Goal: Check status: Check status

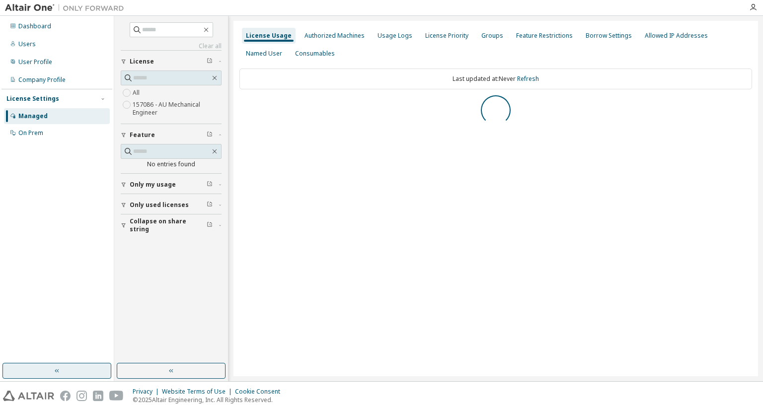
click at [86, 368] on button "button" at bounding box center [56, 371] width 109 height 16
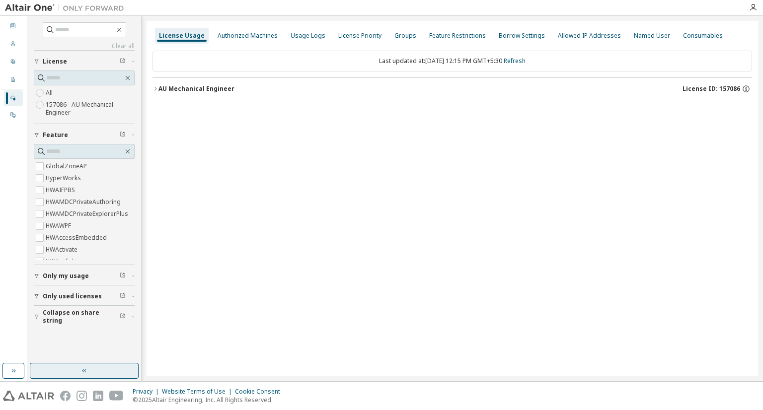
click at [103, 367] on button "button" at bounding box center [84, 371] width 109 height 16
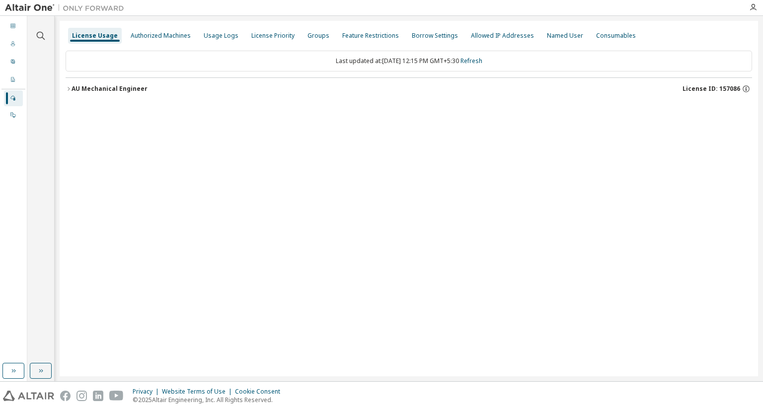
click at [103, 91] on div "AU Mechanical Engineer" at bounding box center [110, 89] width 76 height 8
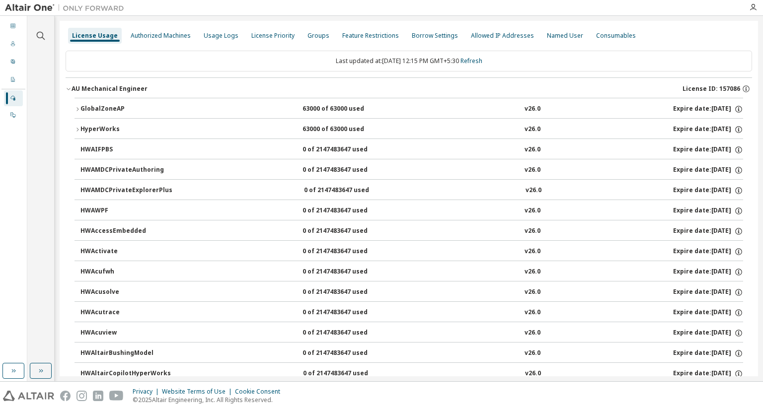
click at [180, 105] on div "GlobalZoneAP 63000 of 63000 used v26.0 Expire date: [DATE]" at bounding box center [411, 109] width 663 height 9
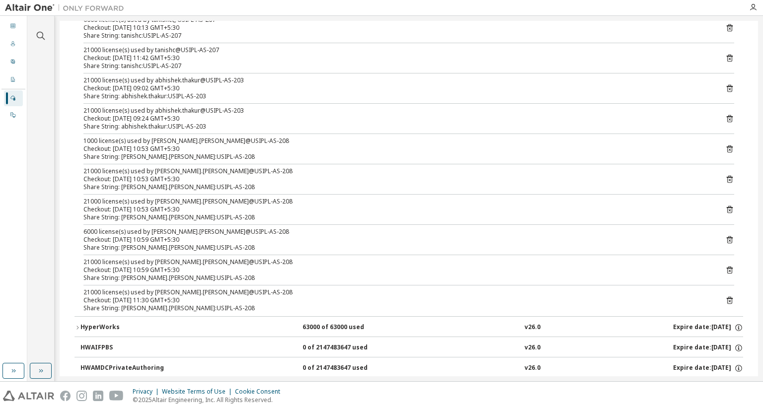
scroll to position [285, 0]
